Goal: Transaction & Acquisition: Purchase product/service

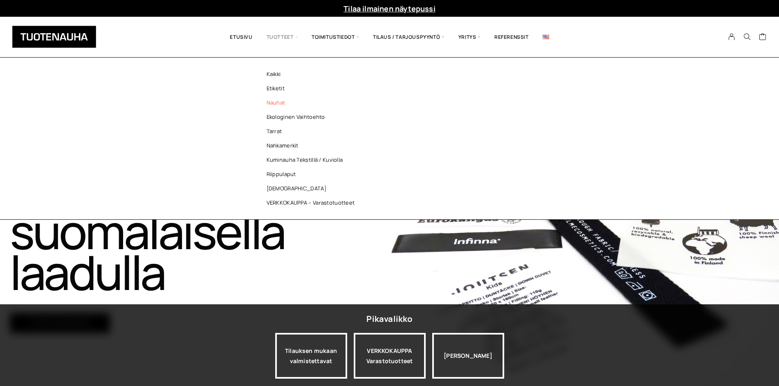
click at [283, 102] on link "Nauhat" at bounding box center [313, 103] width 119 height 14
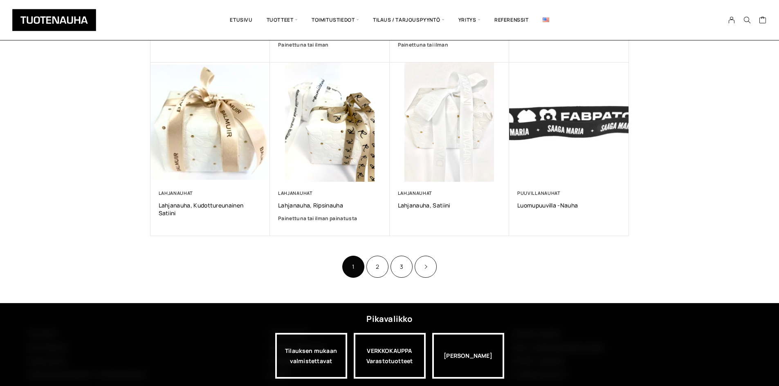
scroll to position [532, 0]
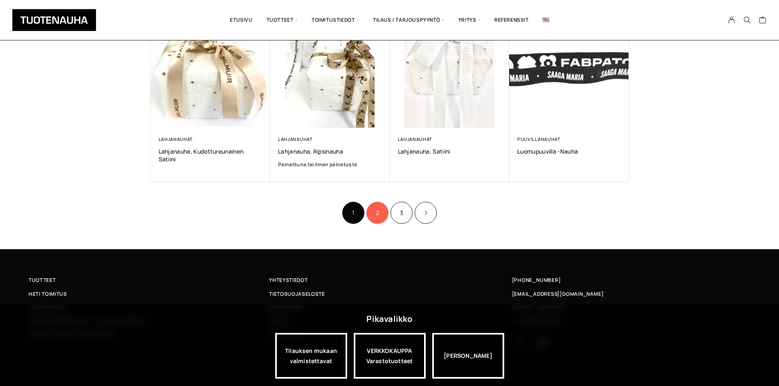
click at [377, 207] on link "2" at bounding box center [377, 213] width 22 height 22
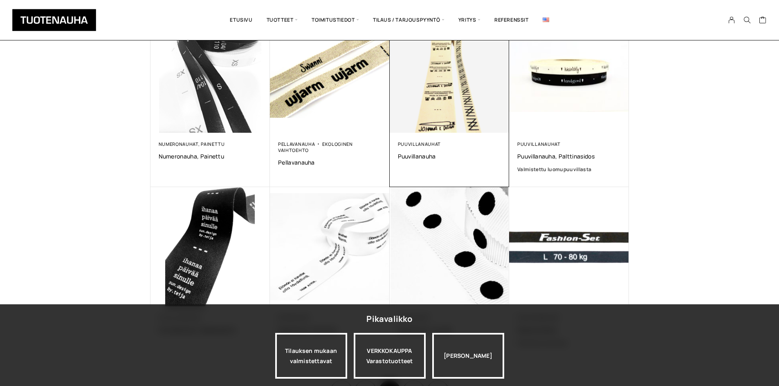
scroll to position [286, 0]
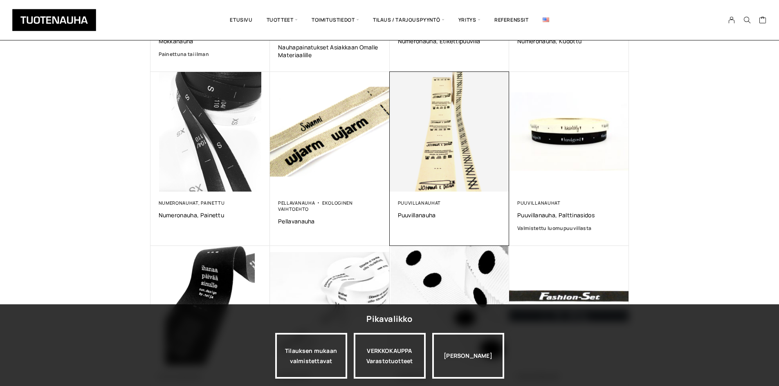
click at [447, 131] on img at bounding box center [450, 132] width 120 height 120
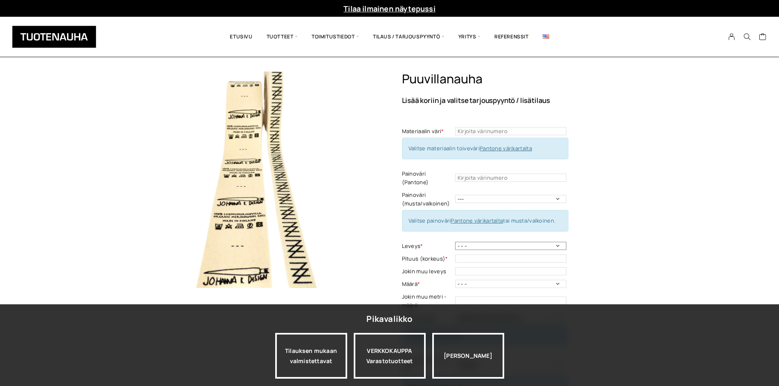
click at [476, 242] on select "- - - 11 mm 14 mm 20 mm 25 mm 30 mm 35 mm 50 mm" at bounding box center [510, 246] width 111 height 8
click at [695, 72] on div "Puuvillanauha Lisää koriin ja valitse tarjouspyyntö / lisätilaus Materiaalin vä…" at bounding box center [389, 373] width 779 height 602
